Goal: Find specific page/section: Find specific page/section

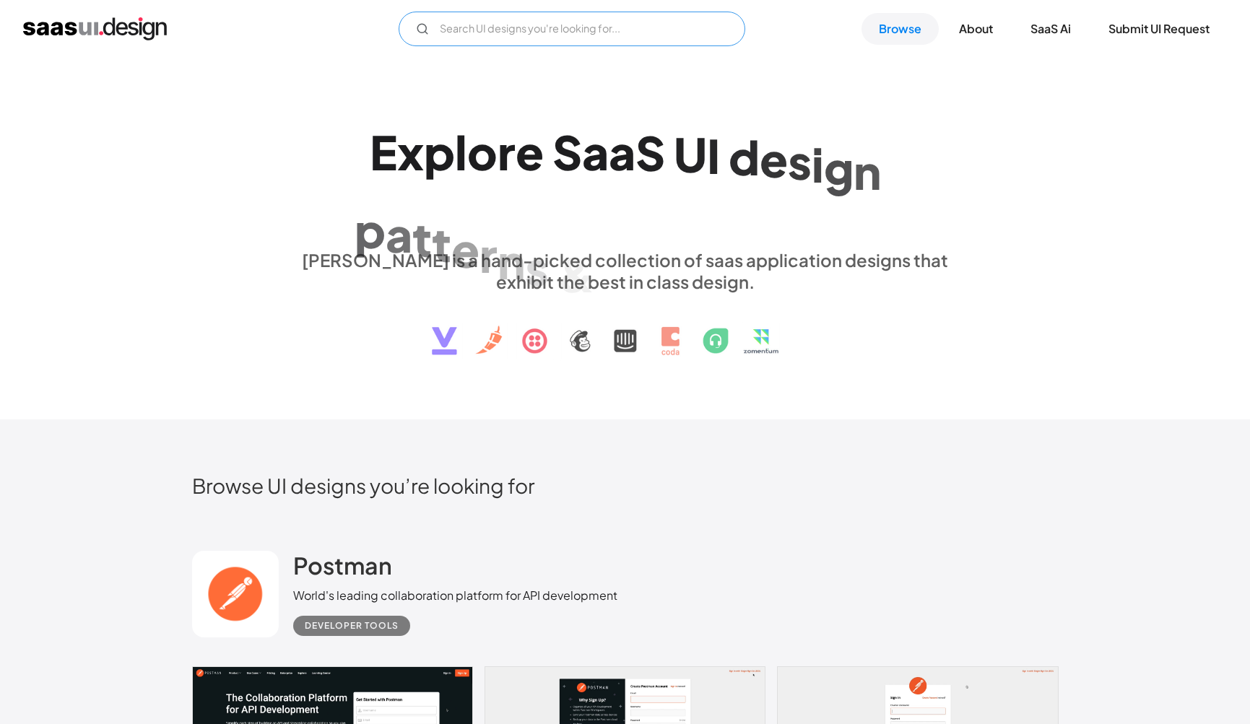
click at [611, 34] on input "Email Form" at bounding box center [572, 29] width 347 height 35
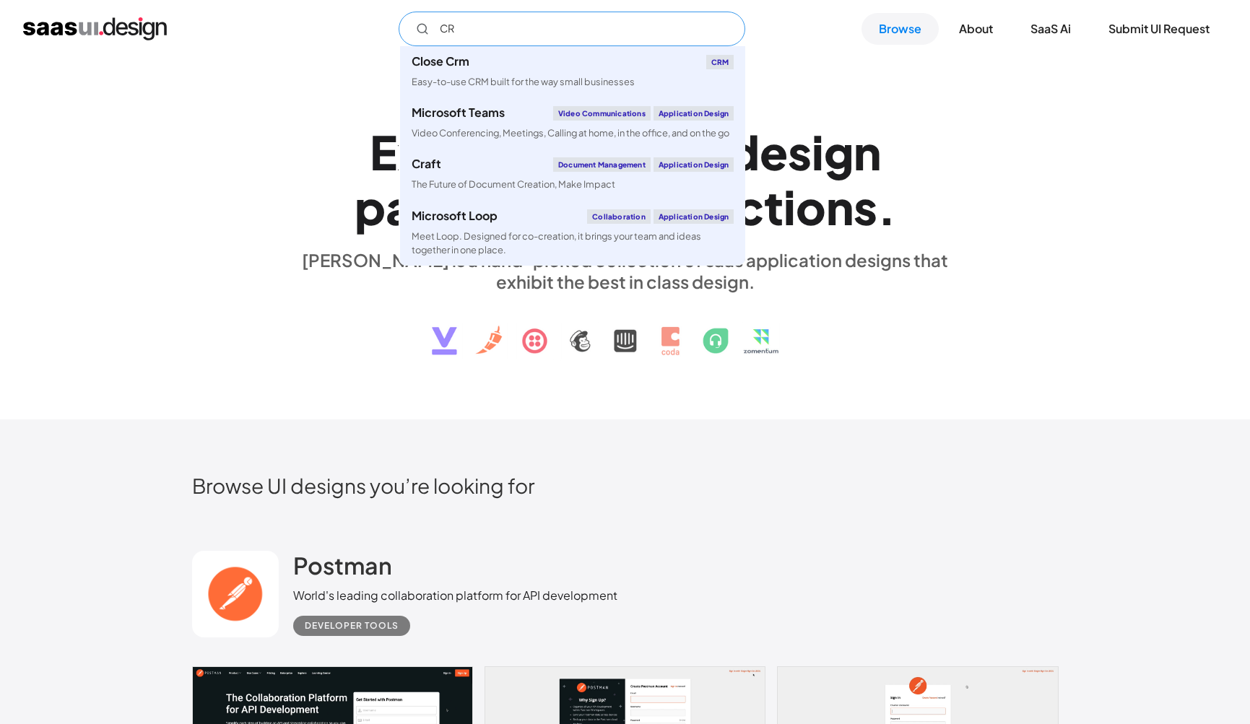
type input "CRM"
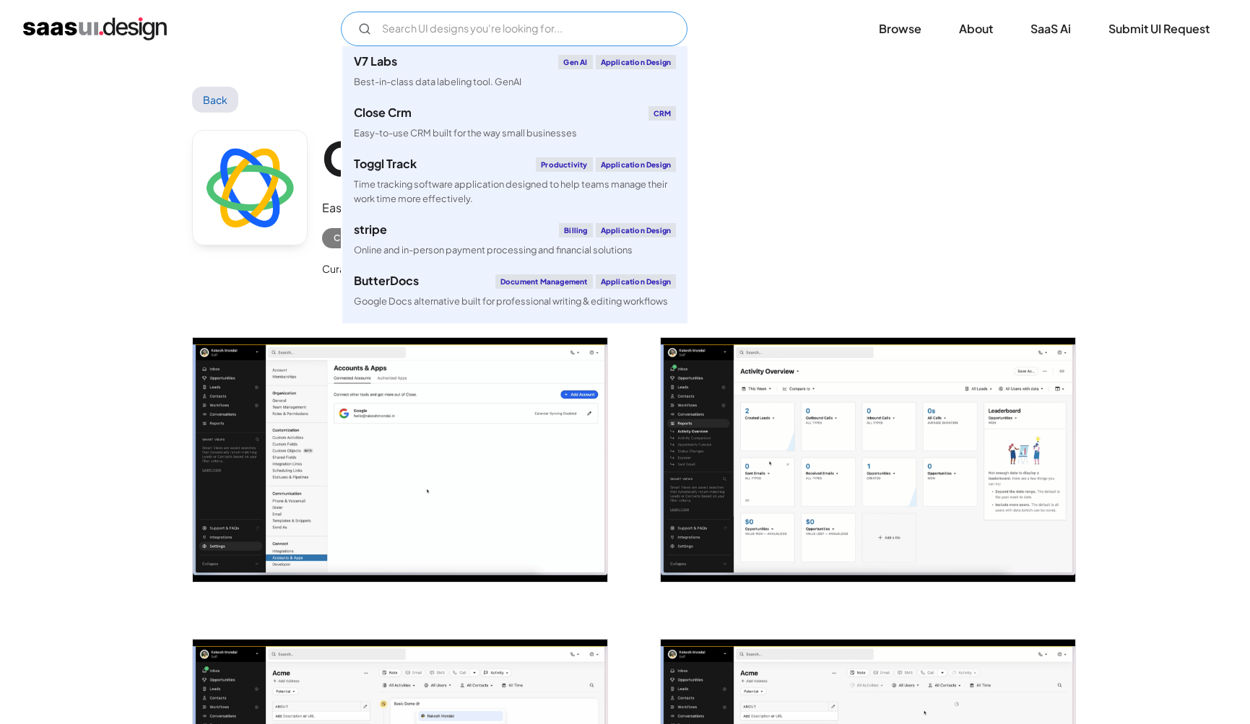
click at [627, 39] on input "Email Form" at bounding box center [514, 29] width 347 height 35
click at [135, 38] on img "home" at bounding box center [95, 28] width 144 height 23
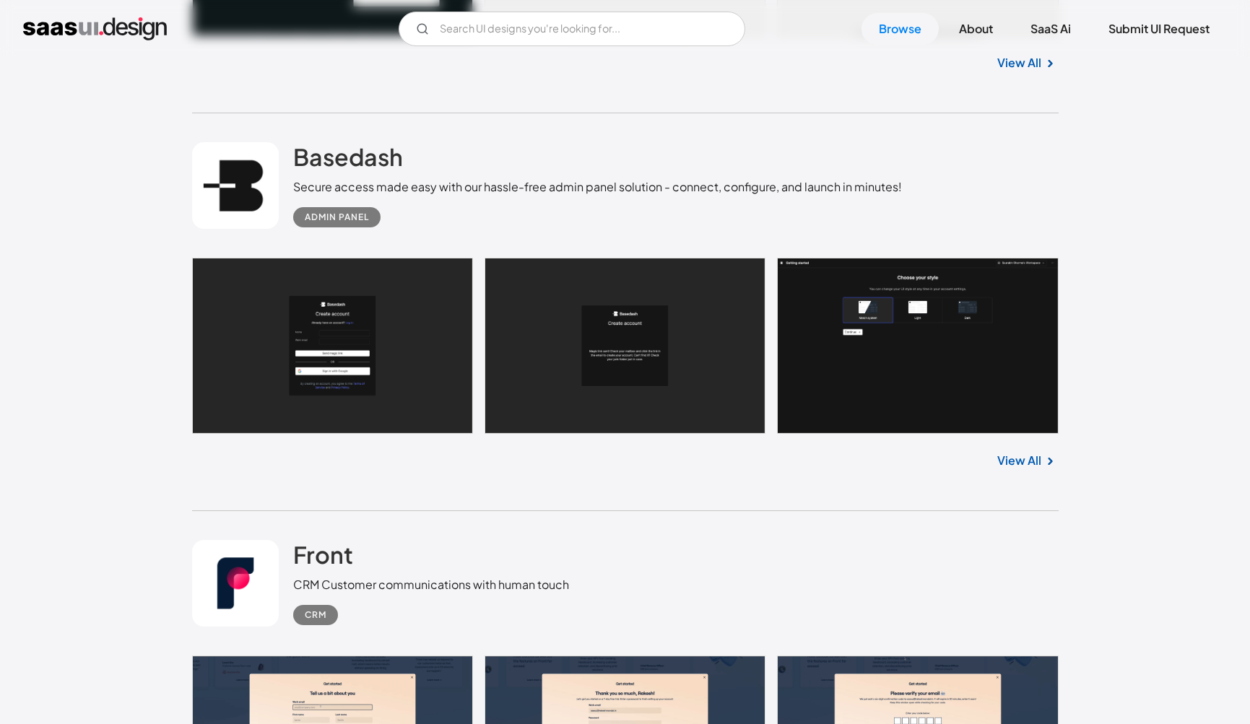
scroll to position [787, 0]
